Goal: Navigation & Orientation: Understand site structure

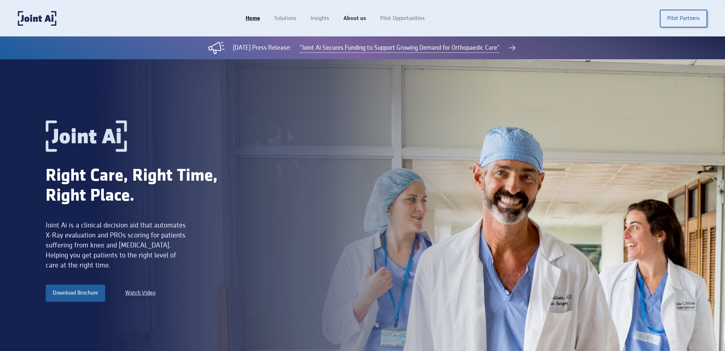
click at [367, 17] on link "About us" at bounding box center [354, 19] width 37 height 14
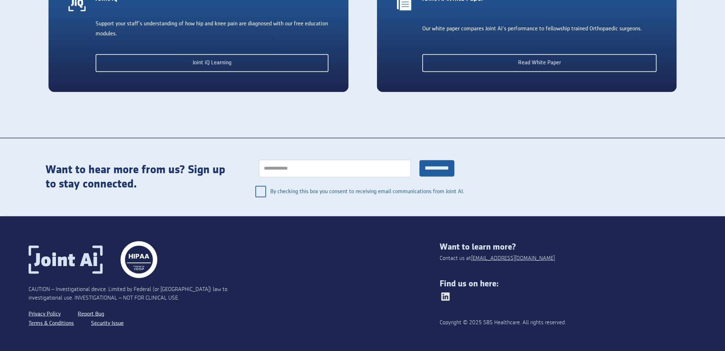
scroll to position [1634, 0]
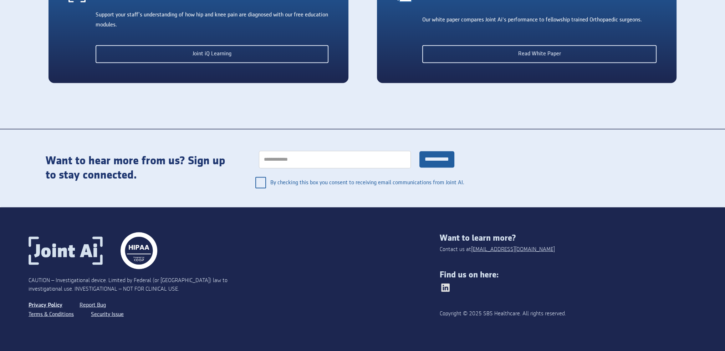
click at [52, 308] on link "Privacy Policy" at bounding box center [46, 304] width 34 height 9
click at [52, 314] on link "Terms & Conditions" at bounding box center [52, 313] width 47 height 9
click at [62, 312] on link "Terms & Conditions" at bounding box center [52, 313] width 47 height 9
click at [57, 317] on link "Terms & Conditions" at bounding box center [52, 313] width 47 height 9
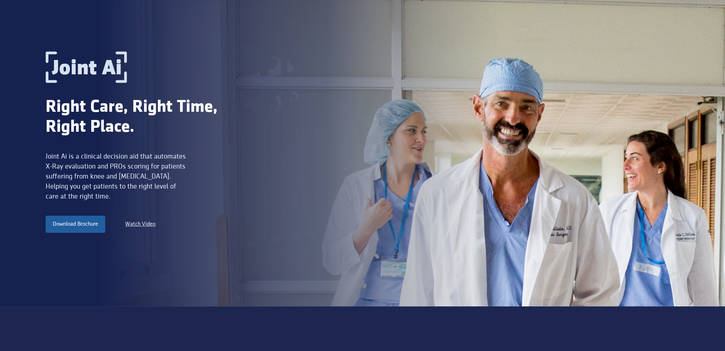
scroll to position [0, 0]
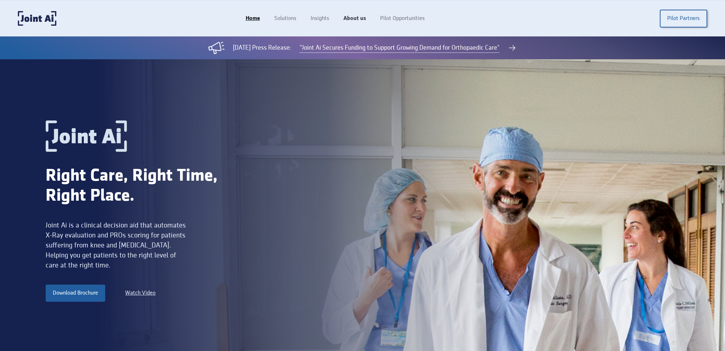
click at [355, 20] on link "About us" at bounding box center [354, 19] width 37 height 14
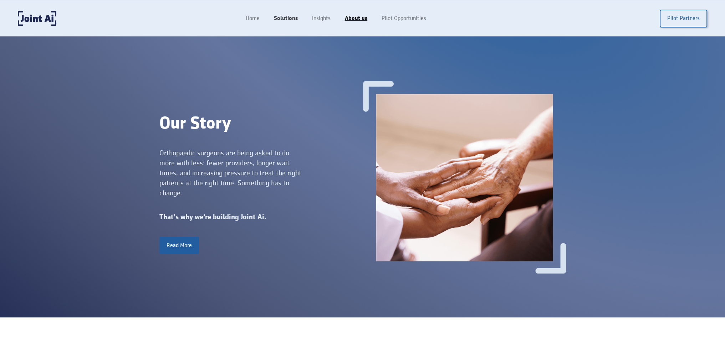
click at [292, 15] on link "Solutions" at bounding box center [286, 19] width 38 height 14
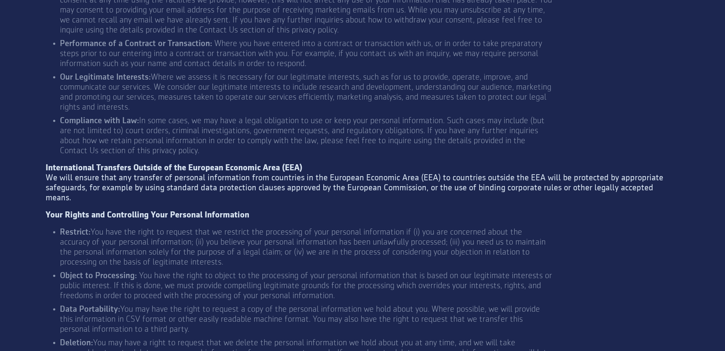
scroll to position [1781, 0]
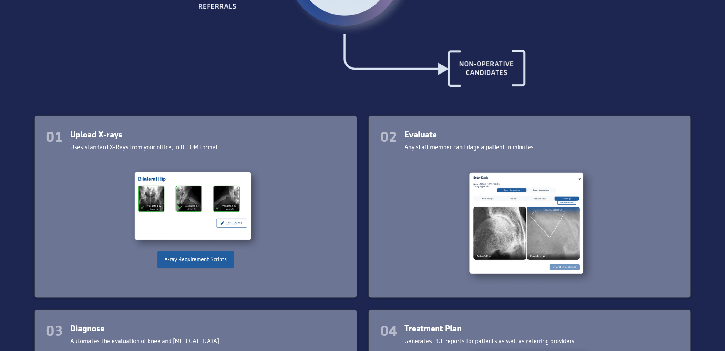
scroll to position [963, 0]
